Goal: Transaction & Acquisition: Obtain resource

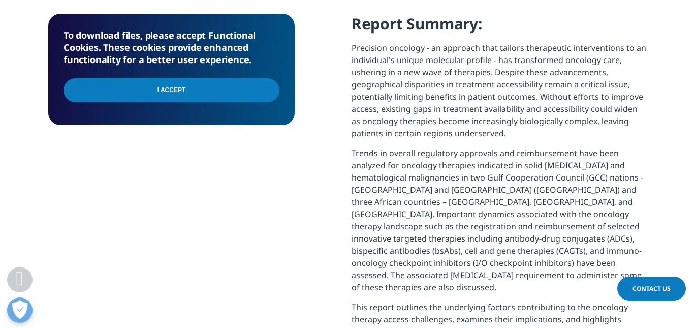
scroll to position [488, 0]
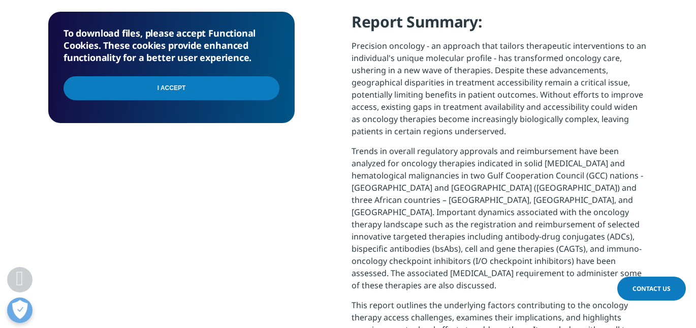
click at [143, 95] on input "I Accept" at bounding box center [172, 88] width 216 height 24
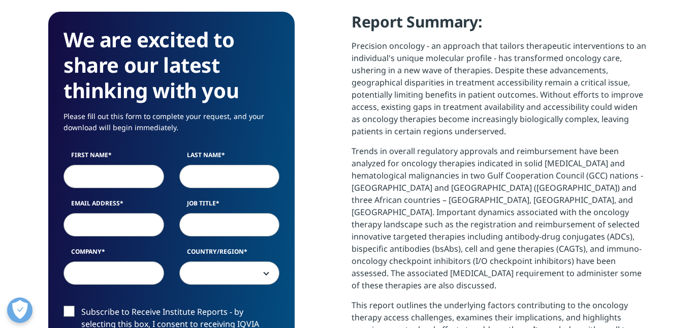
scroll to position [997, 600]
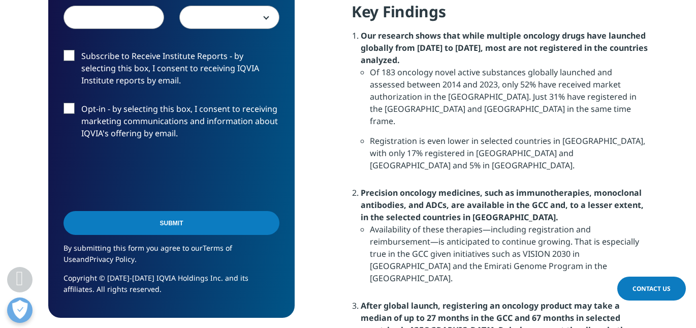
scroll to position [894, 0]
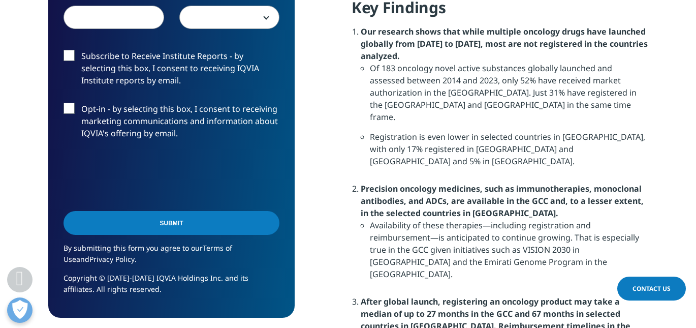
click at [214, 225] on input "Submit" at bounding box center [172, 223] width 216 height 24
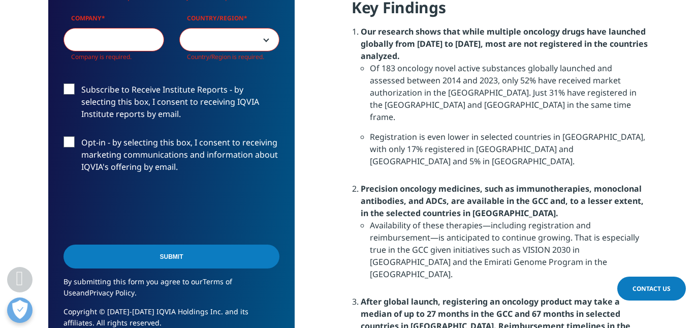
scroll to position [595, 246]
click at [66, 93] on label "Subscribe to Receive Institute Reports - by selecting this box, I consent to re…" at bounding box center [172, 104] width 216 height 42
click at [81, 83] on input "Subscribe to Receive Institute Reports - by selecting this box, I consent to re…" at bounding box center [81, 83] width 0 height 0
click at [67, 139] on label "Opt-in - by selecting this box, I consent to receiving marketing communications…" at bounding box center [172, 157] width 216 height 42
click at [81, 136] on input "Opt-in - by selecting this box, I consent to receiving marketing communications…" at bounding box center [81, 136] width 0 height 0
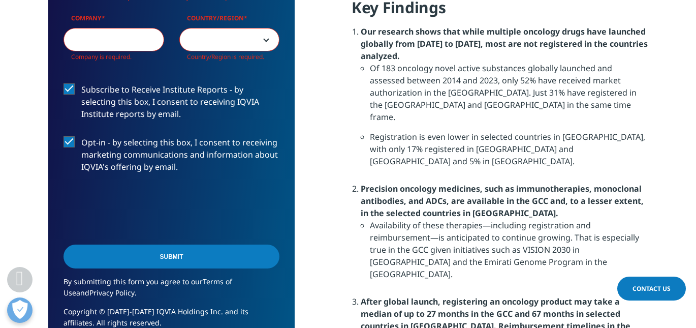
click at [141, 253] on input "Submit" at bounding box center [172, 256] width 216 height 24
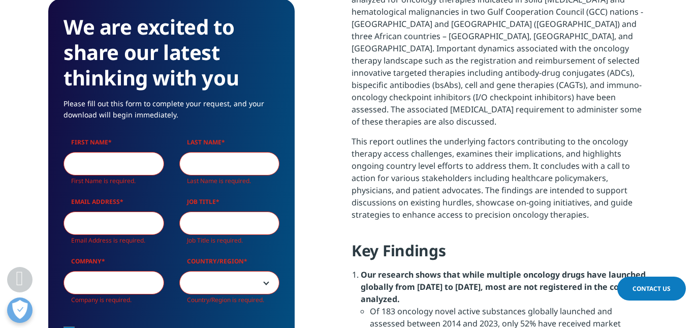
click at [375, 144] on p "This report outlines the underlying factors contributing to the oncology therap…" at bounding box center [500, 181] width 296 height 93
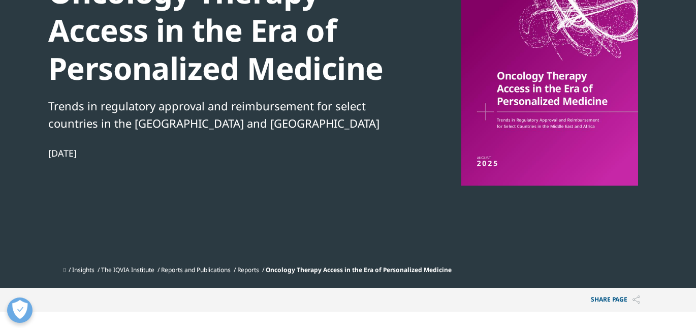
scroll to position [141, 0]
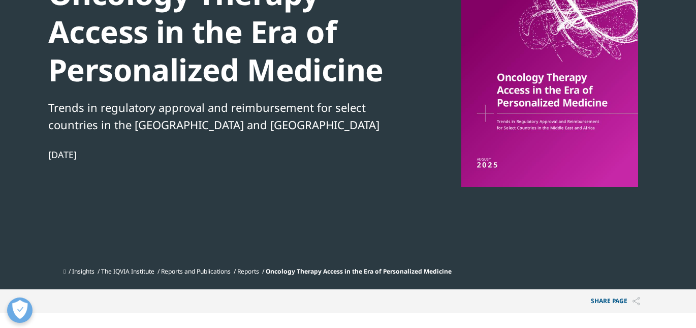
click at [565, 93] on div at bounding box center [550, 72] width 196 height 229
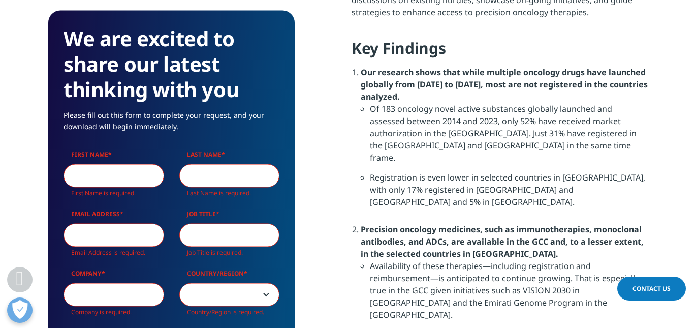
scroll to position [856, 0]
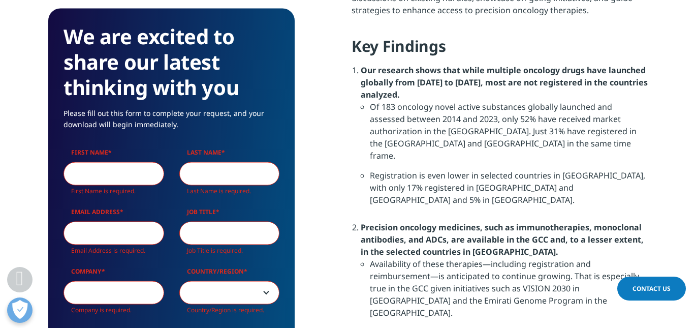
click at [101, 175] on input "First Name" at bounding box center [114, 173] width 101 height 23
type input "[GEOGRAPHIC_DATA]"
type input "[PERSON_NAME]"
type input "[EMAIL_ADDRESS][DOMAIN_NAME]"
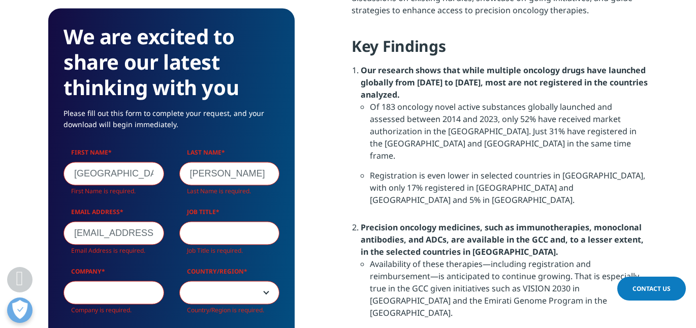
type input "International Consortium of Investigative Journali"
select select "[GEOGRAPHIC_DATA]"
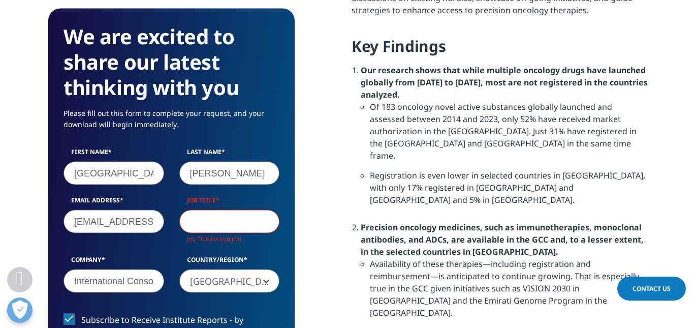
click at [199, 230] on input "Job Title" at bounding box center [229, 221] width 101 height 23
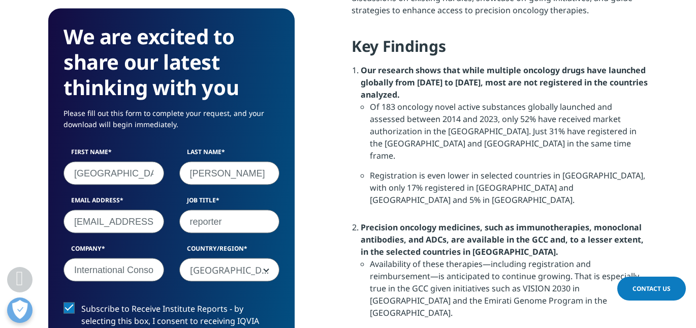
type input "reporter"
click at [281, 250] on div "Country/Region [GEOGRAPHIC_DATA] [GEOGRAPHIC_DATA] [GEOGRAPHIC_DATA] [GEOGRAPHI…" at bounding box center [230, 263] width 116 height 38
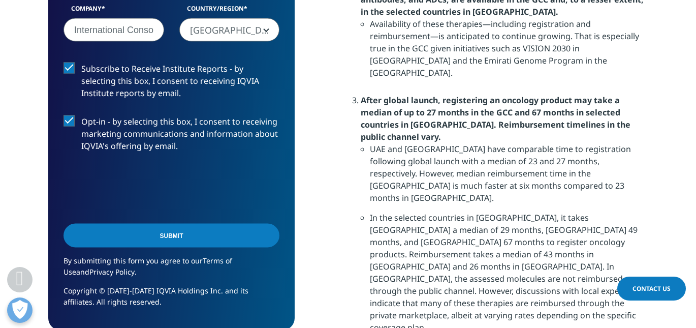
scroll to position [1099, 0]
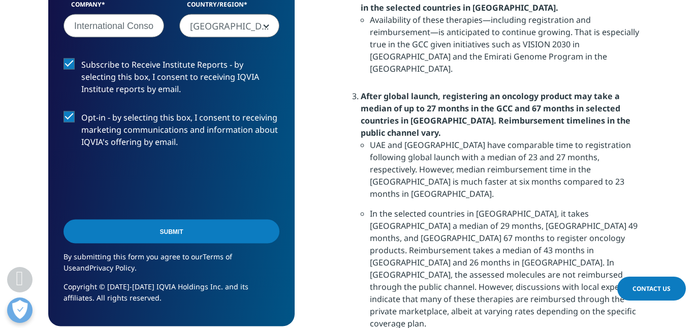
click at [185, 237] on input "Submit" at bounding box center [172, 231] width 216 height 24
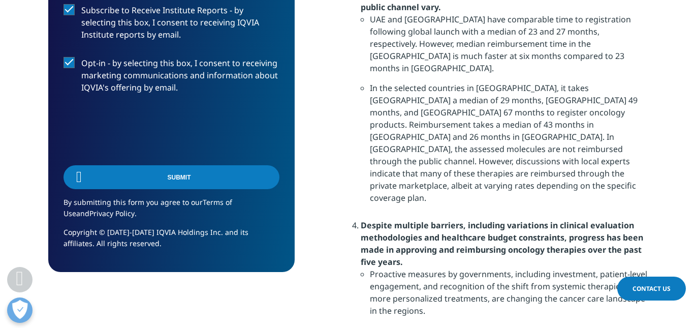
scroll to position [5, 5]
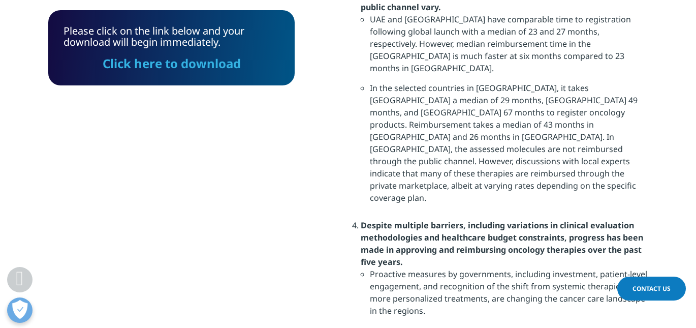
click at [145, 62] on link "Click here to download" at bounding box center [172, 63] width 138 height 17
